Goal: Information Seeking & Learning: Understand process/instructions

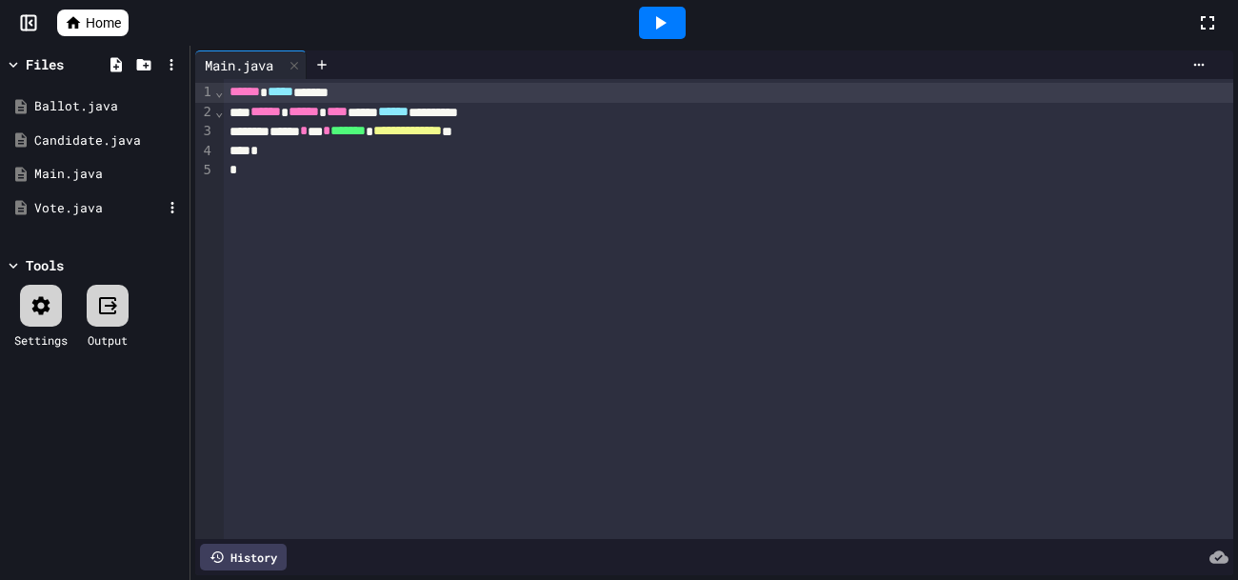
click at [100, 217] on div "Vote.java" at bounding box center [95, 208] width 180 height 34
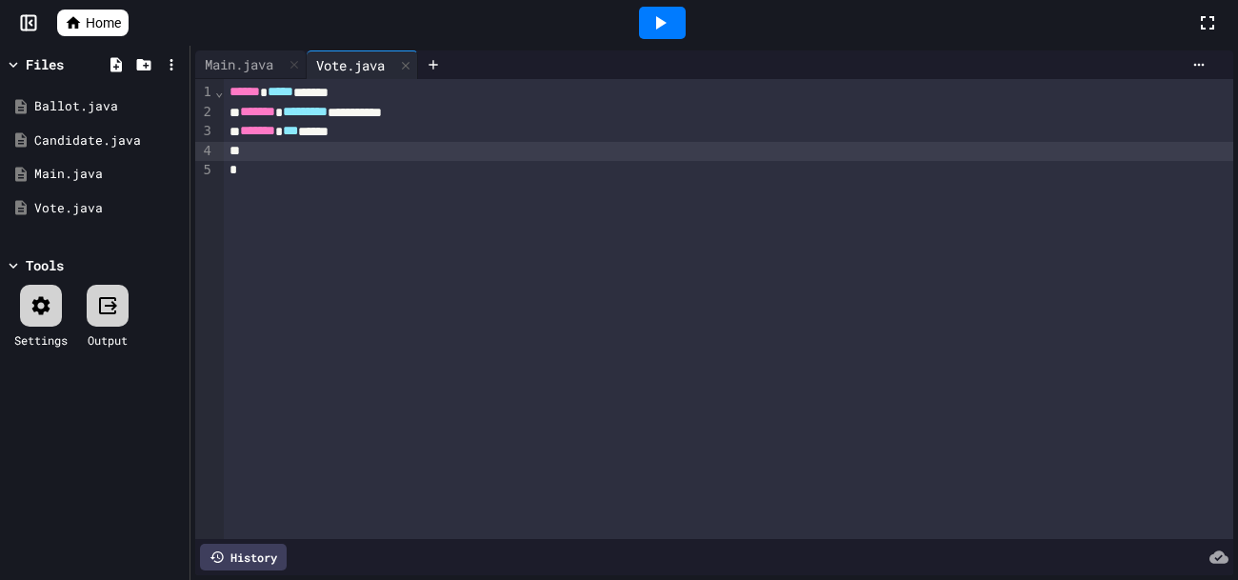
click at [389, 152] on div at bounding box center [729, 151] width 1010 height 19
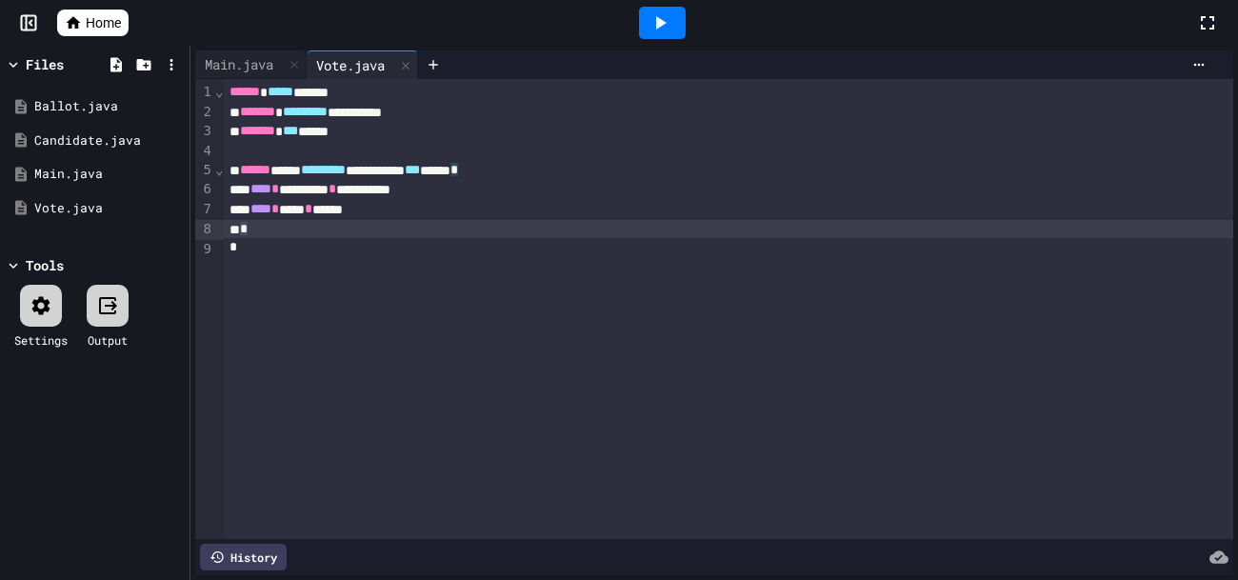
click at [270, 231] on div "*" at bounding box center [729, 229] width 1010 height 19
click at [94, 114] on div "Ballot.java" at bounding box center [98, 106] width 128 height 19
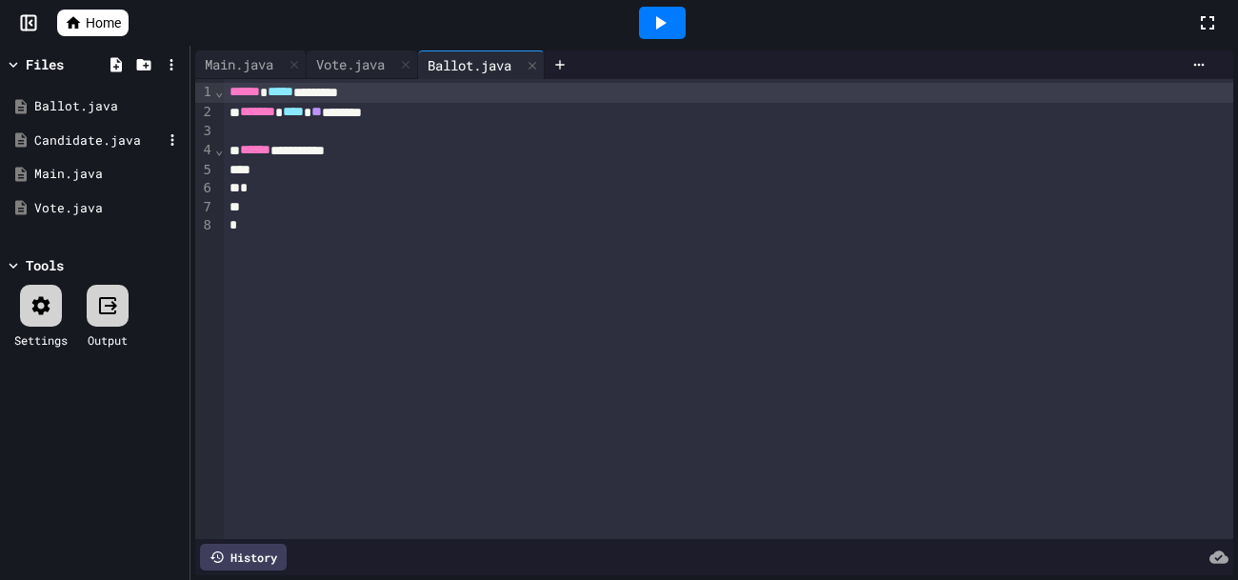
click at [96, 146] on div "Candidate.java" at bounding box center [98, 140] width 128 height 19
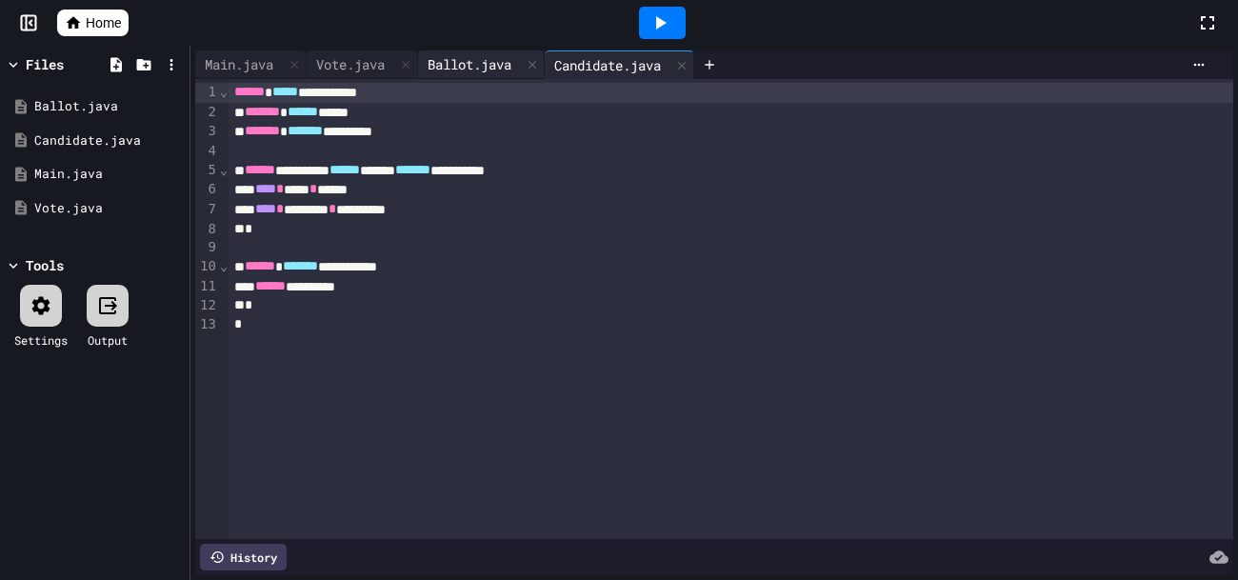
click at [487, 66] on div "Ballot.java" at bounding box center [469, 64] width 103 height 20
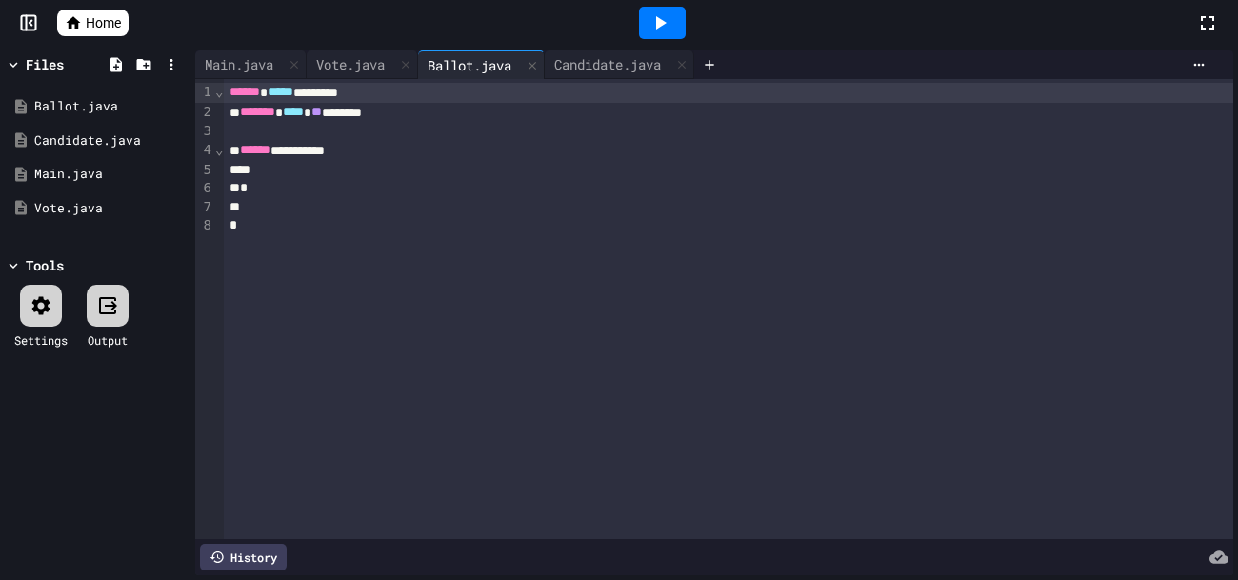
click at [352, 168] on div at bounding box center [729, 170] width 1010 height 19
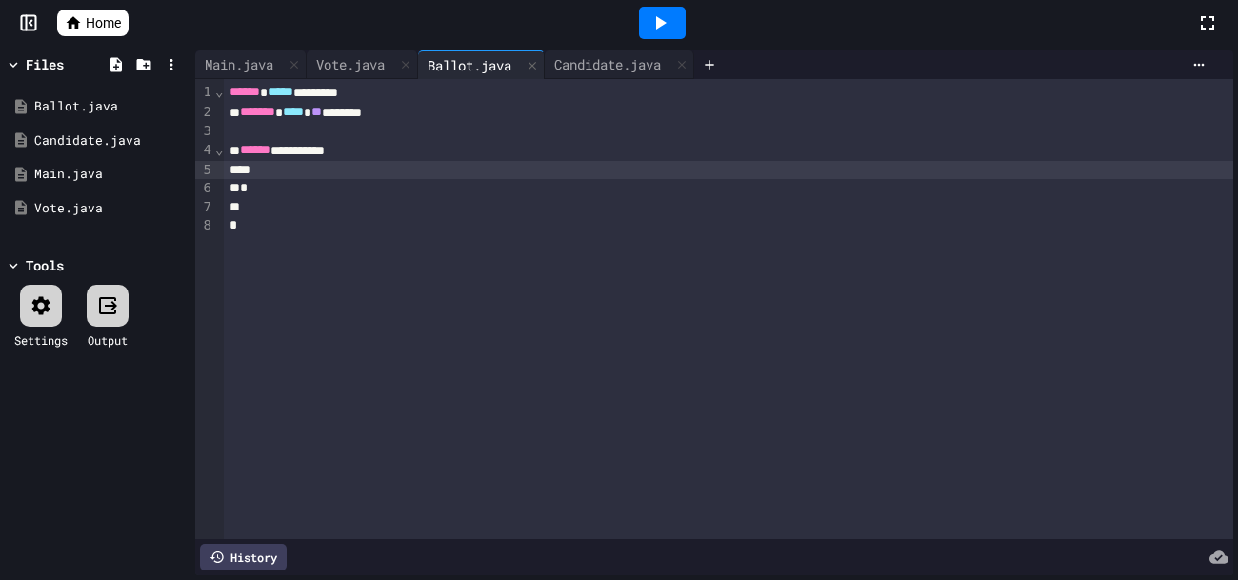
click at [357, 154] on div "**********" at bounding box center [729, 151] width 1010 height 20
click at [371, 66] on div "Vote.java" at bounding box center [351, 64] width 88 height 20
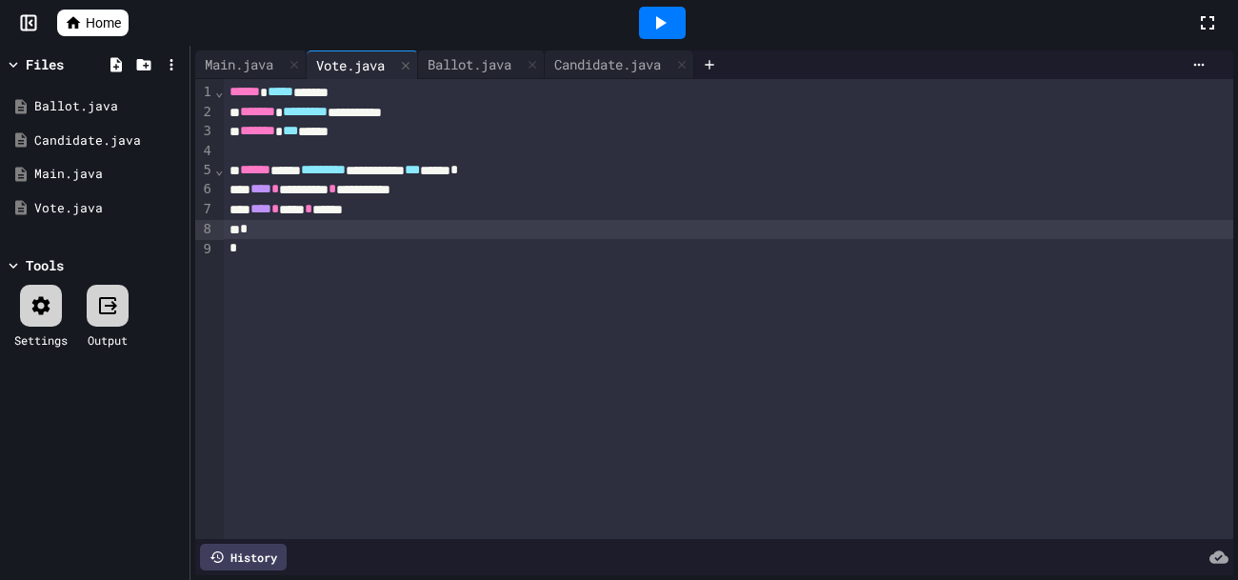
click at [488, 46] on div at bounding box center [663, 22] width 1068 height 51
click at [485, 62] on div "Ballot.java" at bounding box center [469, 64] width 103 height 20
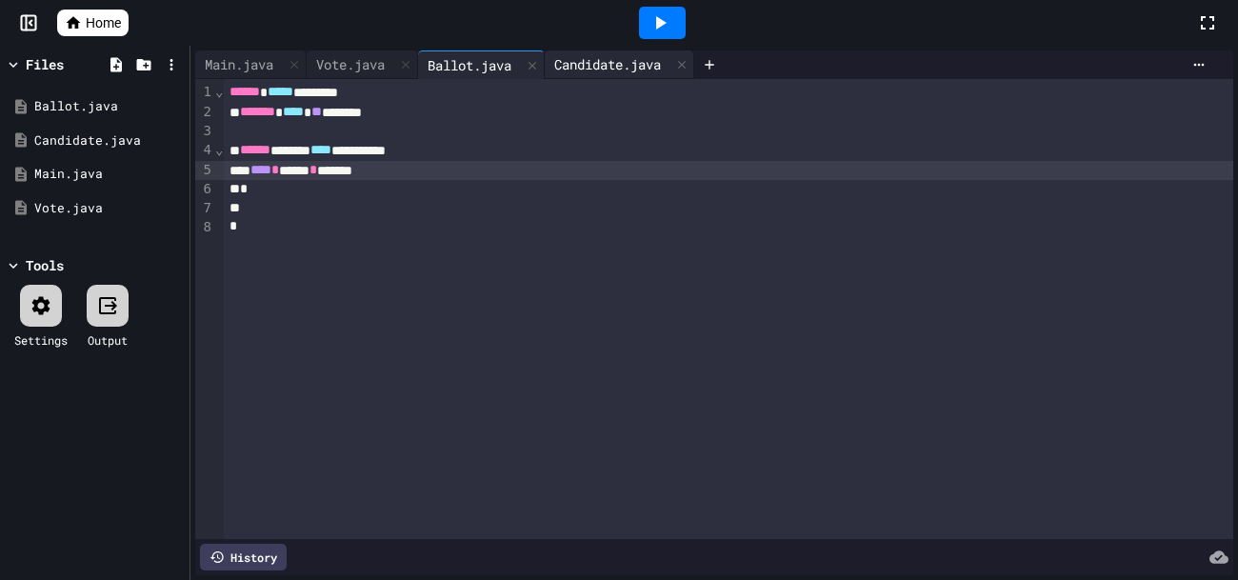
click at [645, 50] on div "Candidate.java" at bounding box center [620, 64] width 150 height 29
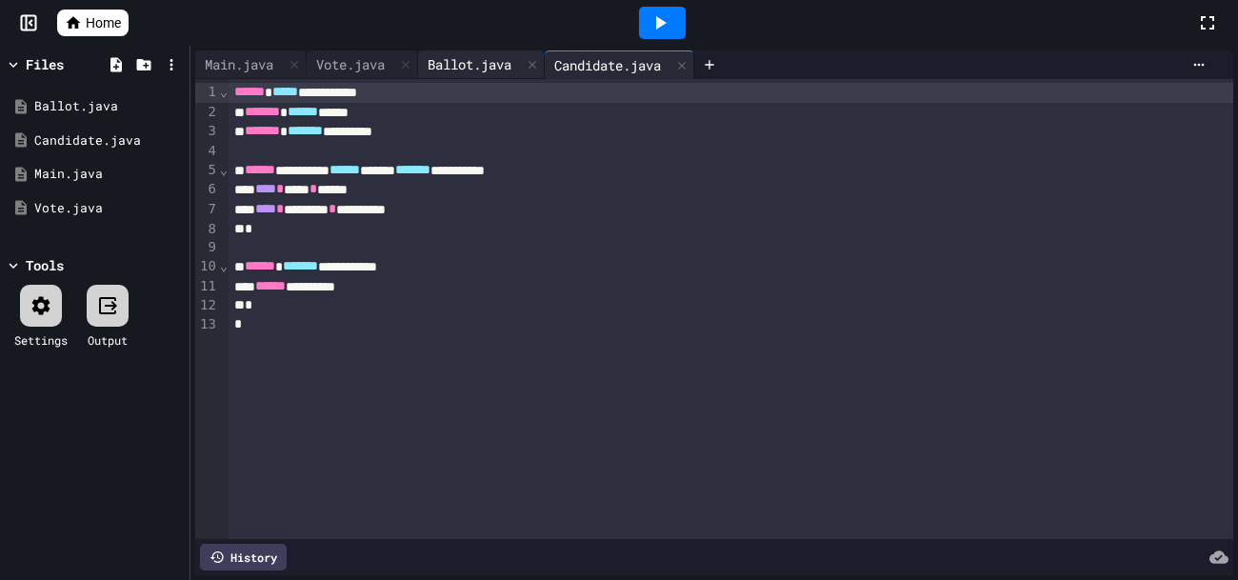
click at [473, 67] on div "Ballot.java" at bounding box center [469, 64] width 103 height 20
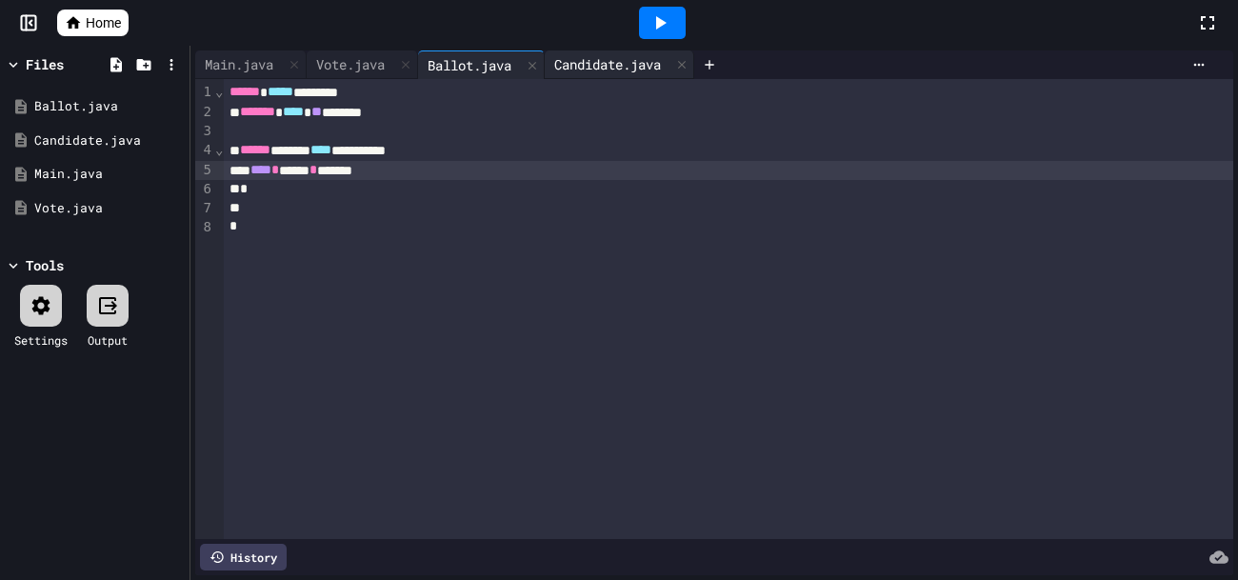
click at [571, 57] on div "Candidate.java" at bounding box center [608, 64] width 126 height 20
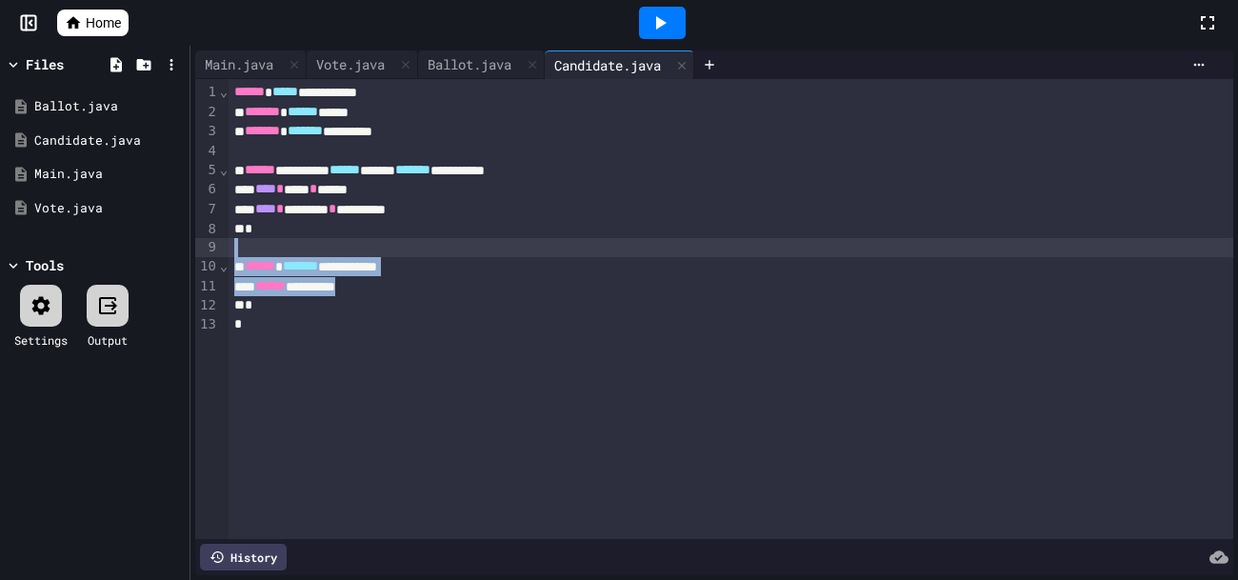
drag, startPoint x: 412, startPoint y: 290, endPoint x: 235, endPoint y: 254, distance: 180.8
click at [235, 254] on div "**********" at bounding box center [731, 309] width 1005 height 460
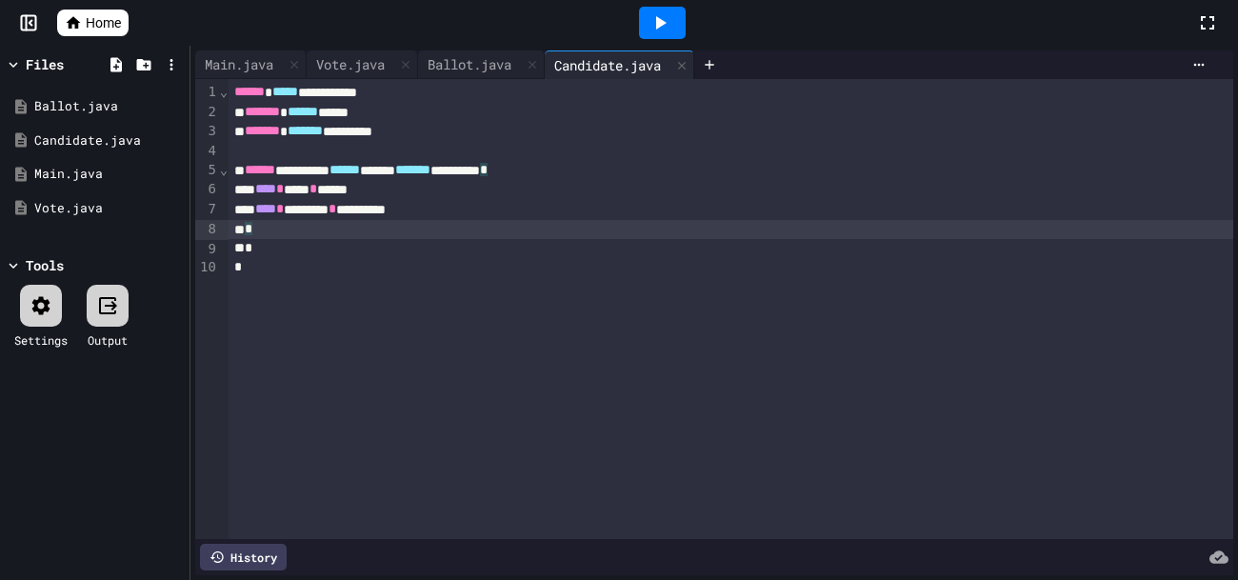
click at [278, 252] on div "*" at bounding box center [731, 248] width 1005 height 19
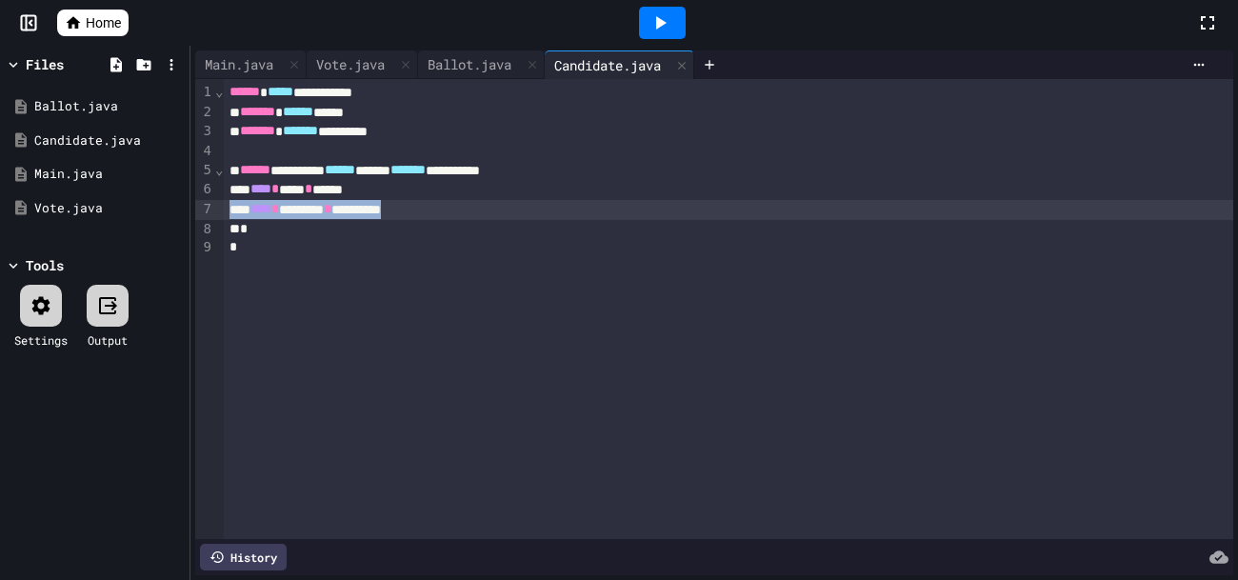
drag, startPoint x: 461, startPoint y: 208, endPoint x: 230, endPoint y: 210, distance: 231.5
click at [230, 210] on div "**** * ******** * *********" at bounding box center [729, 210] width 1010 height 20
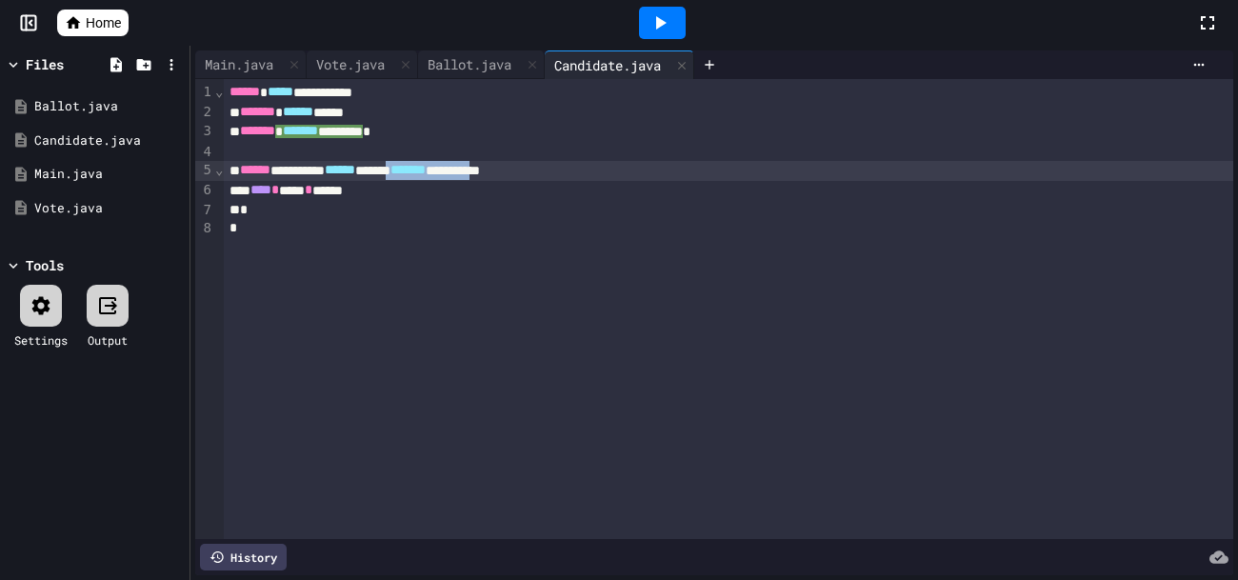
drag, startPoint x: 613, startPoint y: 172, endPoint x: 477, endPoint y: 177, distance: 136.3
click at [477, 177] on div "**********" at bounding box center [729, 171] width 1010 height 20
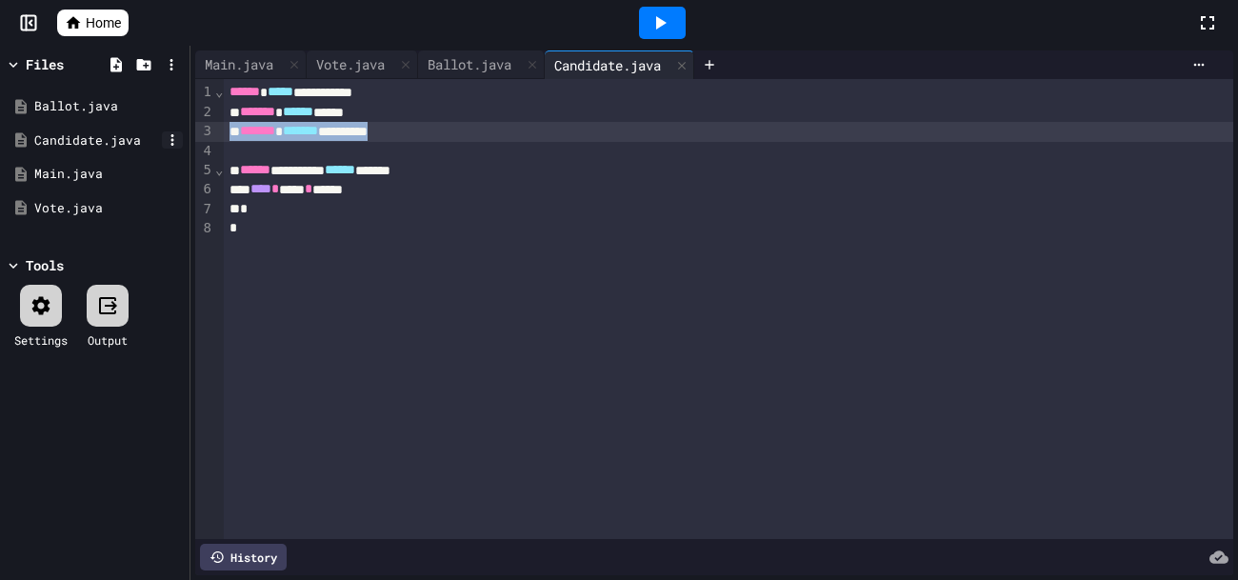
drag, startPoint x: 450, startPoint y: 126, endPoint x: 164, endPoint y: 133, distance: 285.8
click at [164, 133] on div "**********" at bounding box center [619, 313] width 1238 height 534
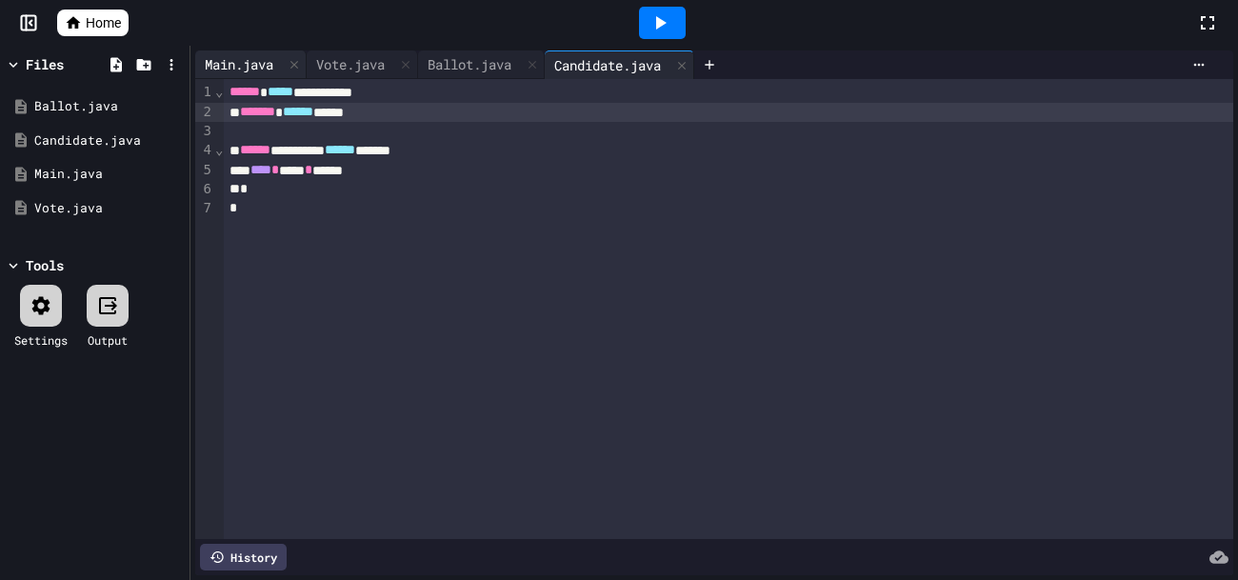
click at [250, 61] on div "Main.java" at bounding box center [239, 64] width 88 height 20
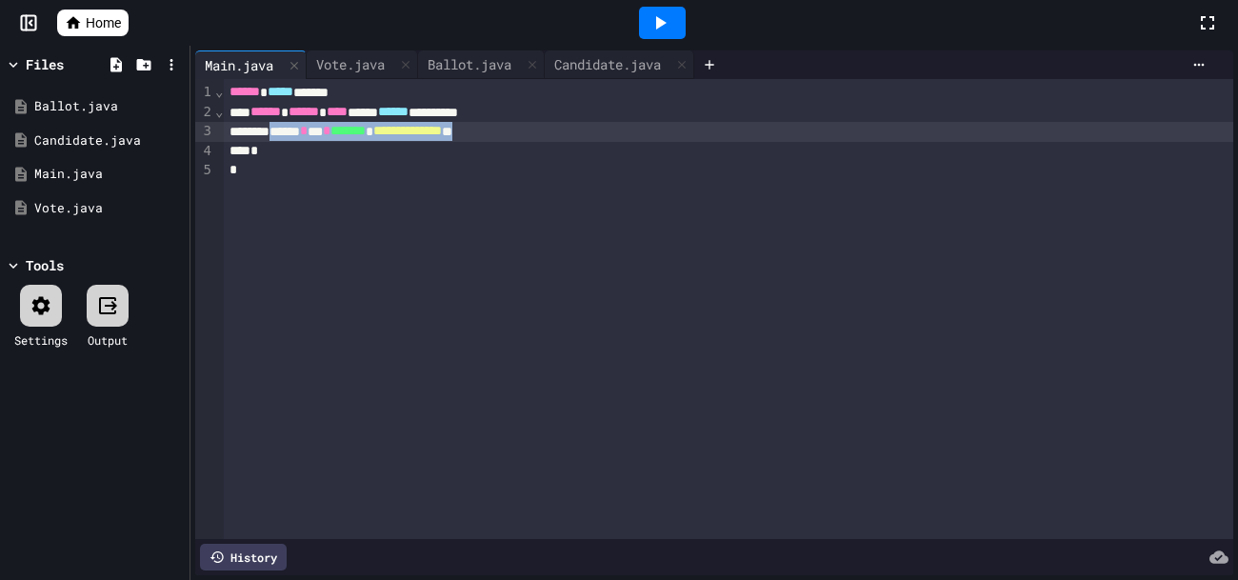
drag, startPoint x: 579, startPoint y: 137, endPoint x: 294, endPoint y: 131, distance: 284.8
click at [294, 131] on div "**********" at bounding box center [729, 132] width 1010 height 20
click at [383, 55] on div "Vote.java" at bounding box center [351, 64] width 88 height 20
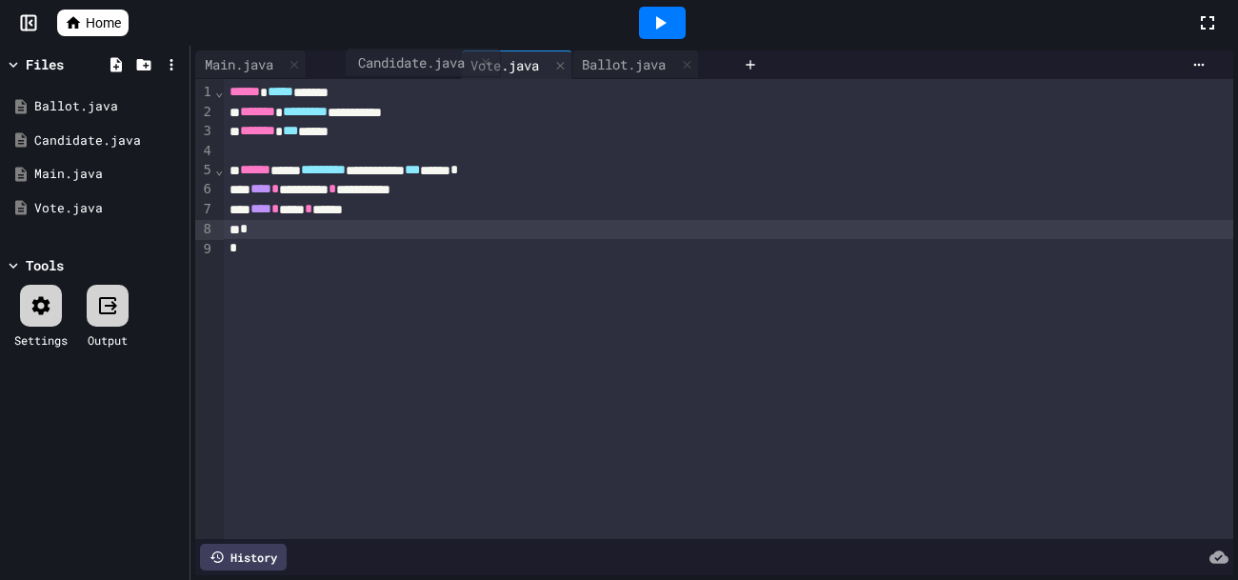
drag, startPoint x: 625, startPoint y: 60, endPoint x: 373, endPoint y: 63, distance: 251.5
click at [373, 63] on div "Main.java Vote.java Ballot.java Candidate.java" at bounding box center [465, 64] width 540 height 29
click at [604, 56] on div "Candidate.java" at bounding box center [608, 64] width 126 height 20
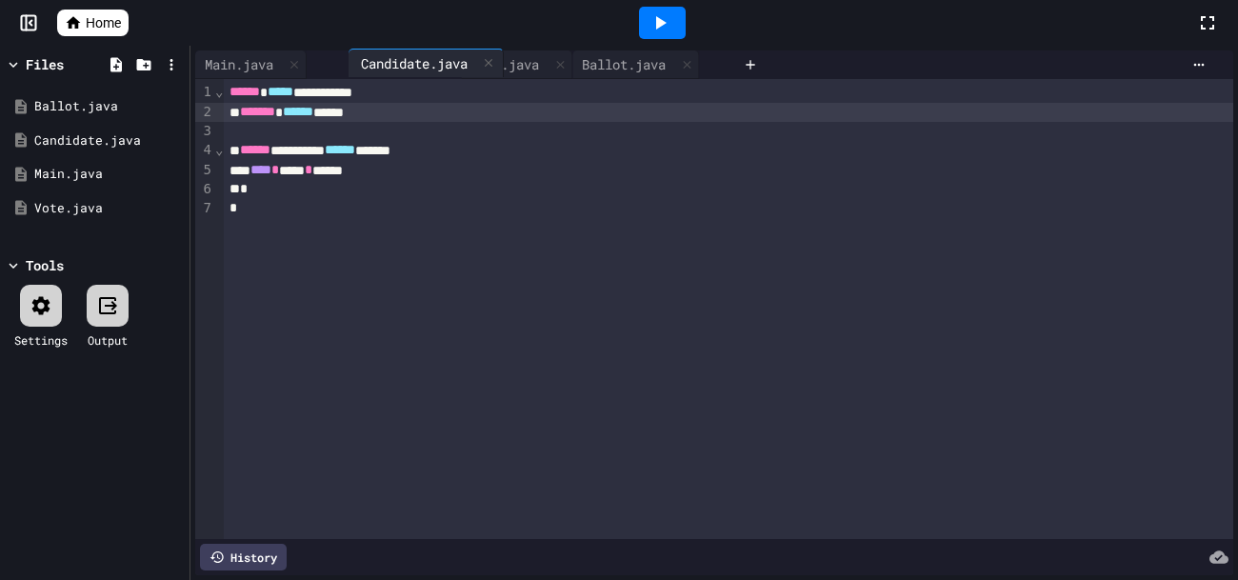
drag, startPoint x: 604, startPoint y: 56, endPoint x: 331, endPoint y: 69, distance: 272.7
click at [331, 69] on div "Main.java Vote.java Ballot.java Candidate.java" at bounding box center [465, 64] width 540 height 29
drag, startPoint x: 594, startPoint y: 56, endPoint x: 322, endPoint y: 54, distance: 272.4
click at [322, 54] on div "Main.java Vote.java Ballot.java Candidate.java" at bounding box center [465, 64] width 540 height 29
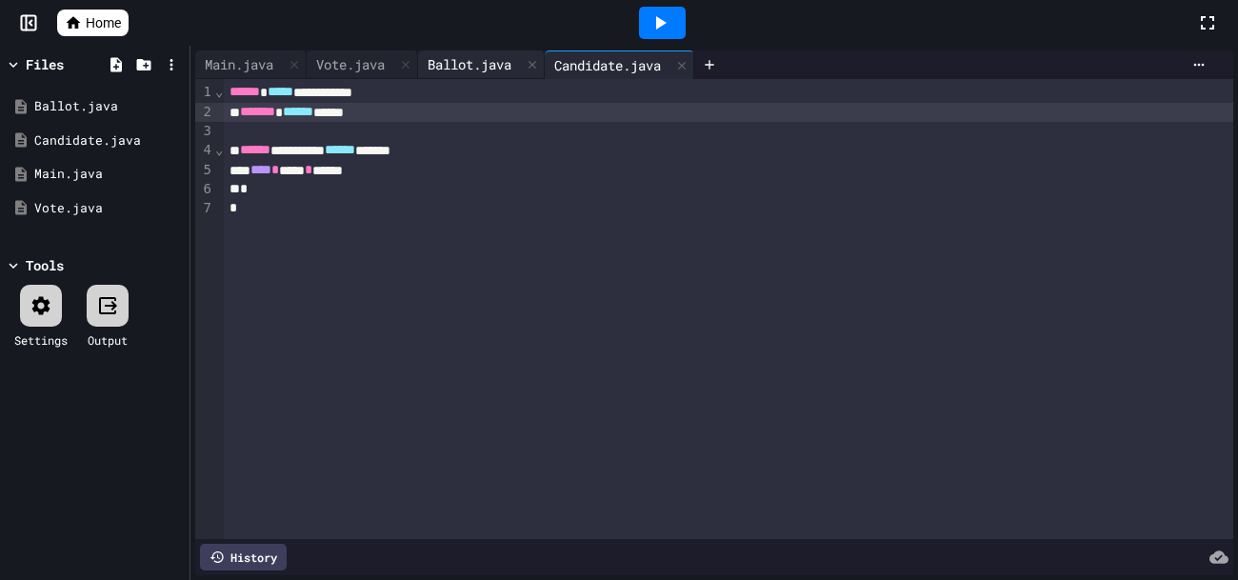
click at [453, 52] on div "Ballot.java" at bounding box center [481, 64] width 127 height 29
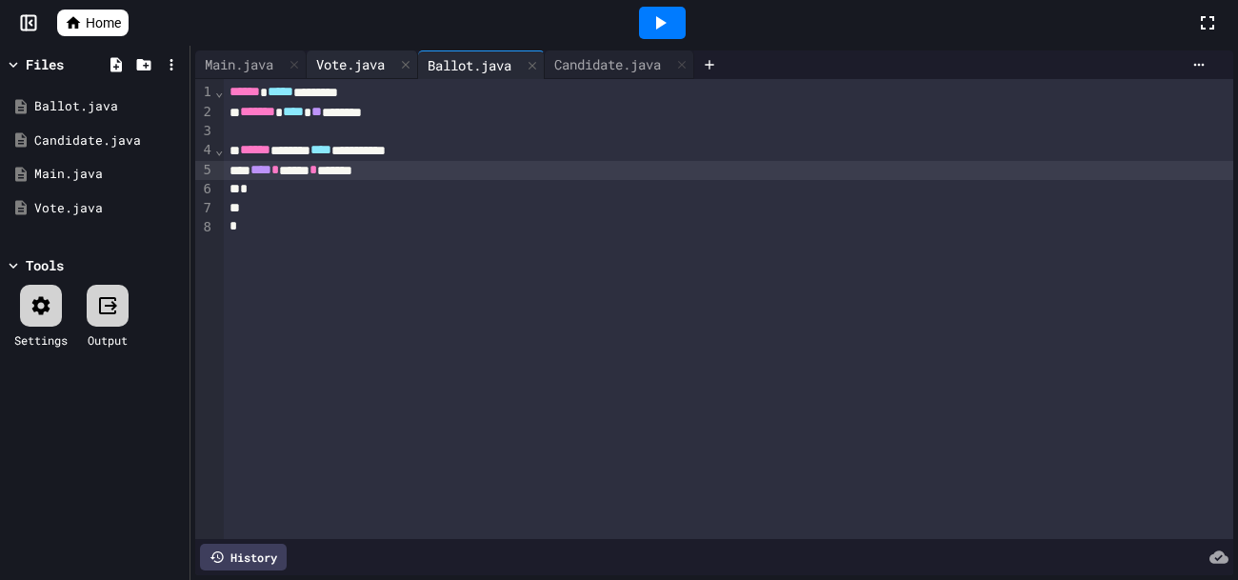
click at [362, 63] on div "Vote.java" at bounding box center [351, 64] width 88 height 20
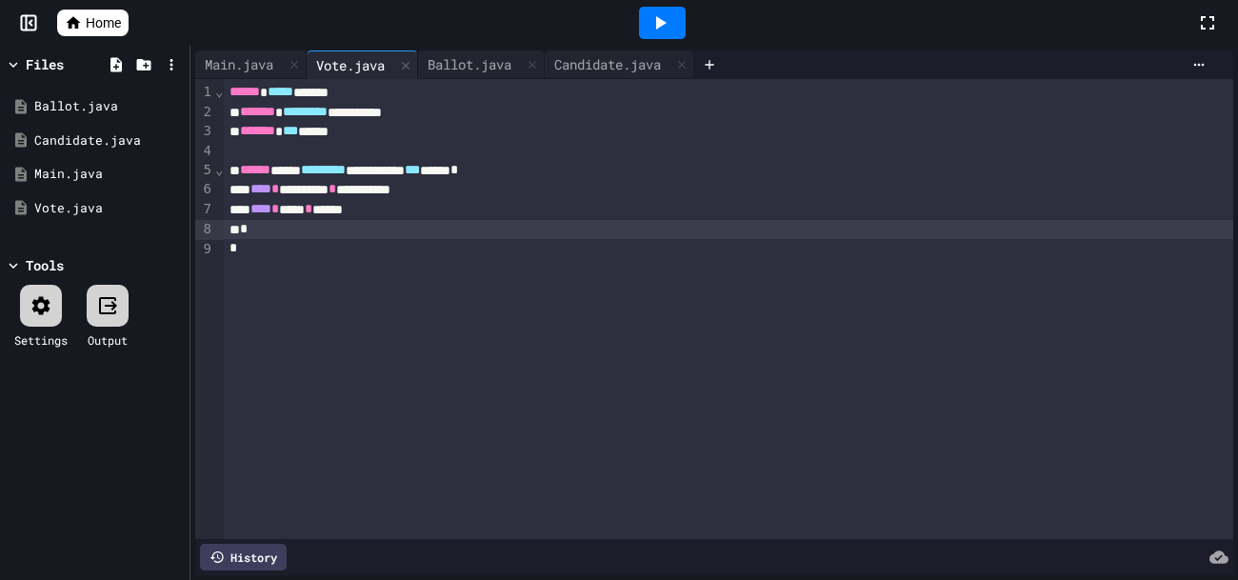
click at [455, 210] on div "**** * **** * *****" at bounding box center [729, 210] width 1010 height 20
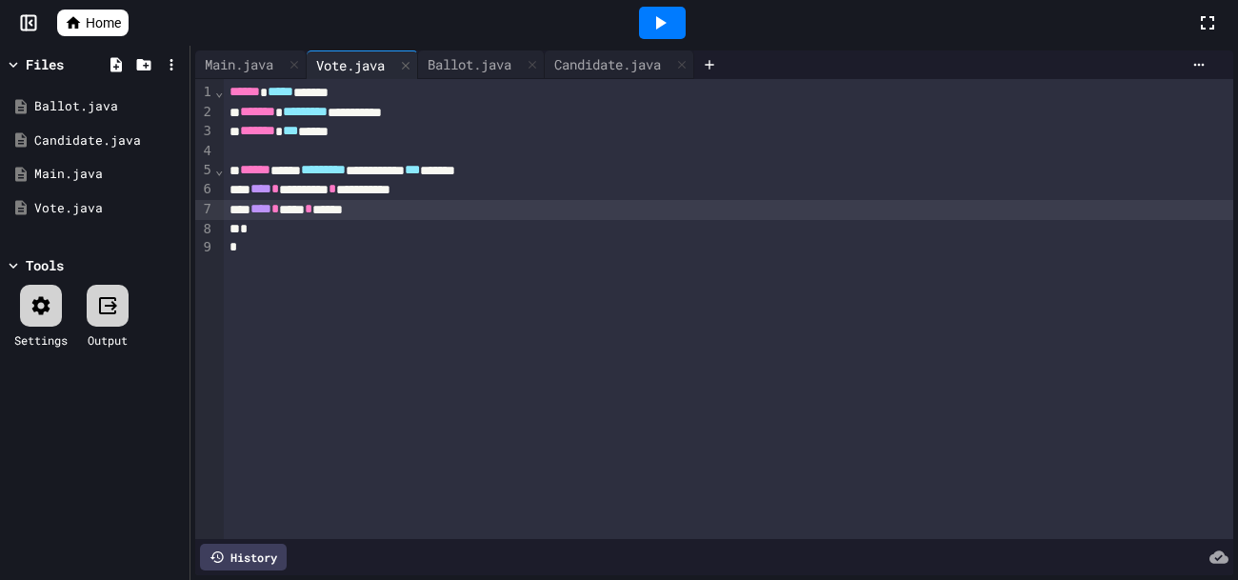
click at [256, 79] on div "**********" at bounding box center [729, 309] width 1010 height 460
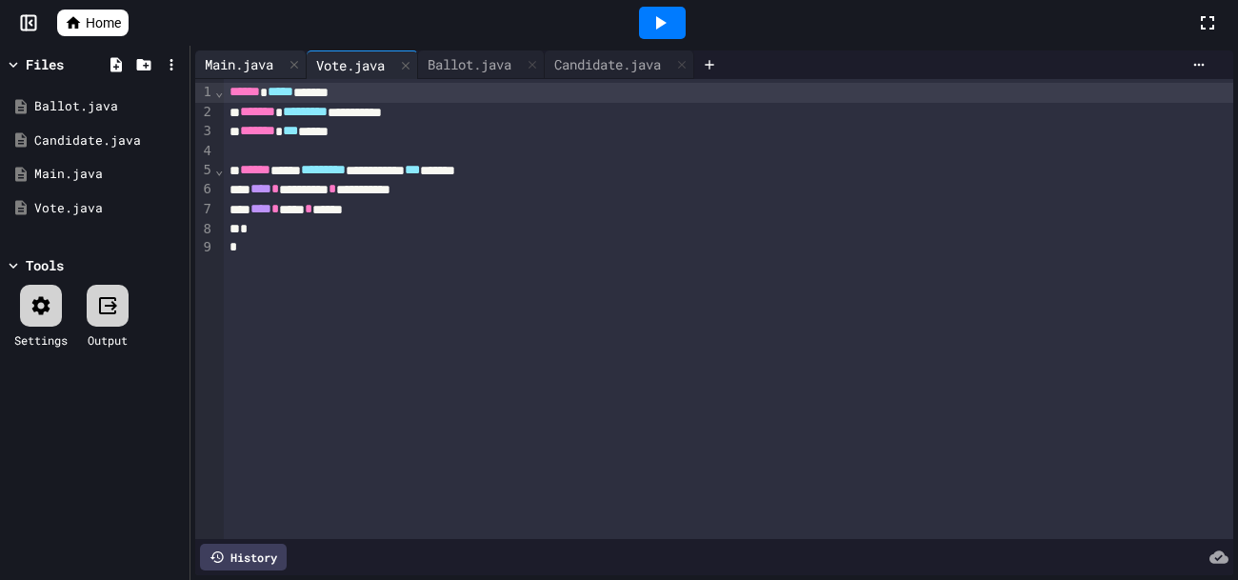
click at [258, 68] on div "Main.java" at bounding box center [239, 64] width 88 height 20
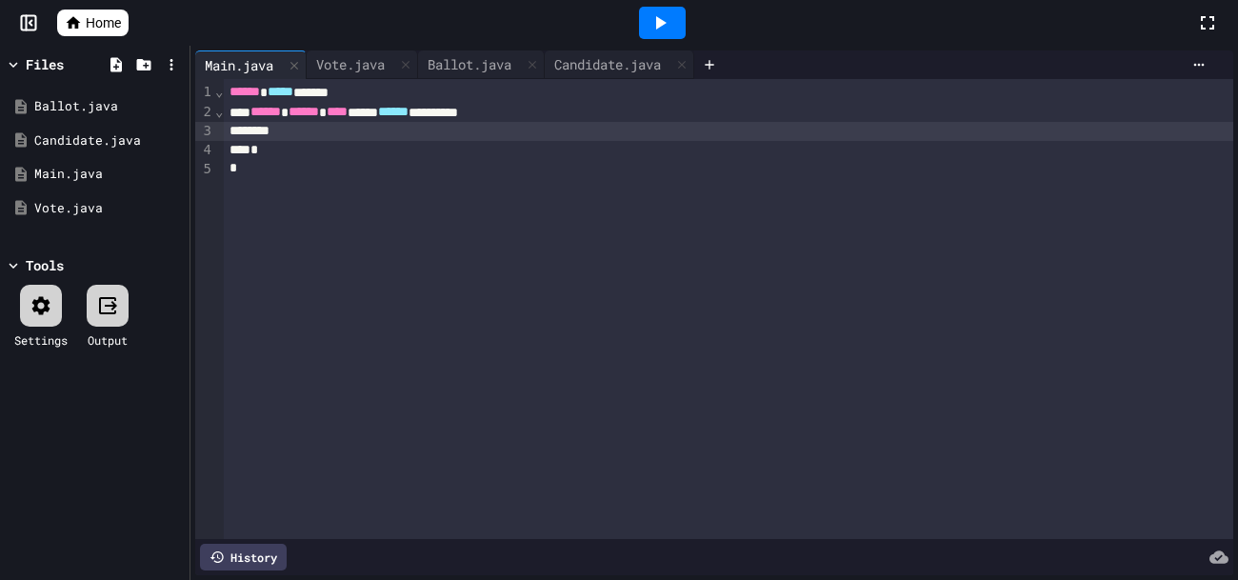
click at [281, 130] on div at bounding box center [729, 131] width 1010 height 19
click at [322, 139] on div at bounding box center [729, 131] width 1010 height 19
click at [431, 131] on div at bounding box center [729, 131] width 1010 height 19
